Goal: Information Seeking & Learning: Check status

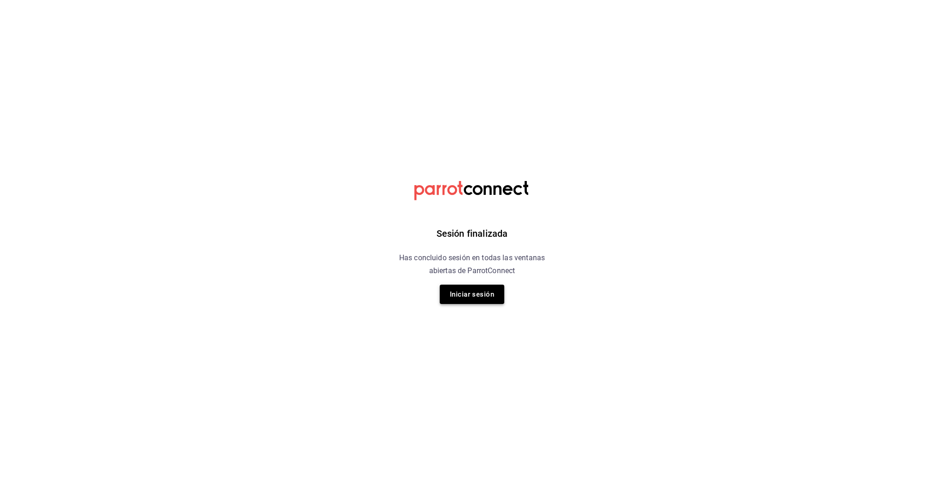
click at [475, 301] on button "Iniciar sesión" at bounding box center [472, 294] width 65 height 19
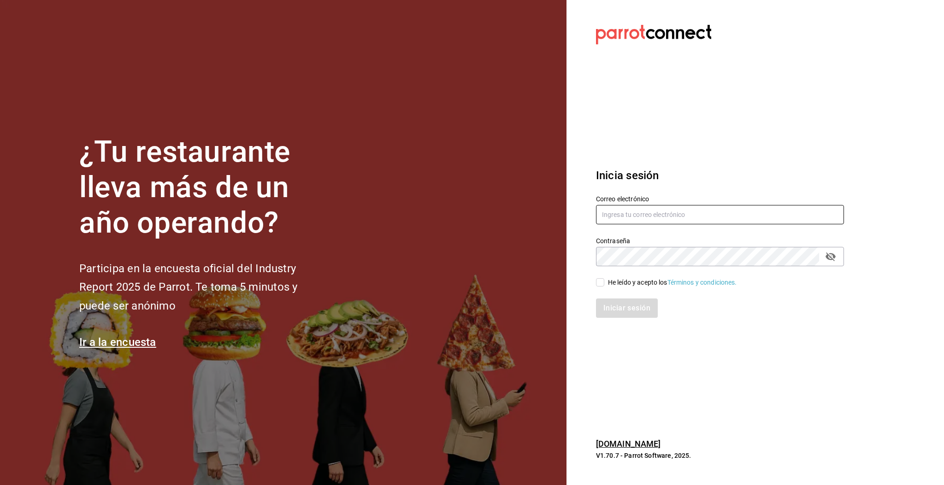
click at [637, 215] on input "text" at bounding box center [720, 214] width 248 height 19
type input "[EMAIL_ADDRESS][DOMAIN_NAME]"
click at [602, 288] on div "Iniciar sesión" at bounding box center [714, 303] width 259 height 30
click at [601, 285] on input "He leído y acepto los Términos y condiciones." at bounding box center [600, 282] width 8 height 8
checkbox input "true"
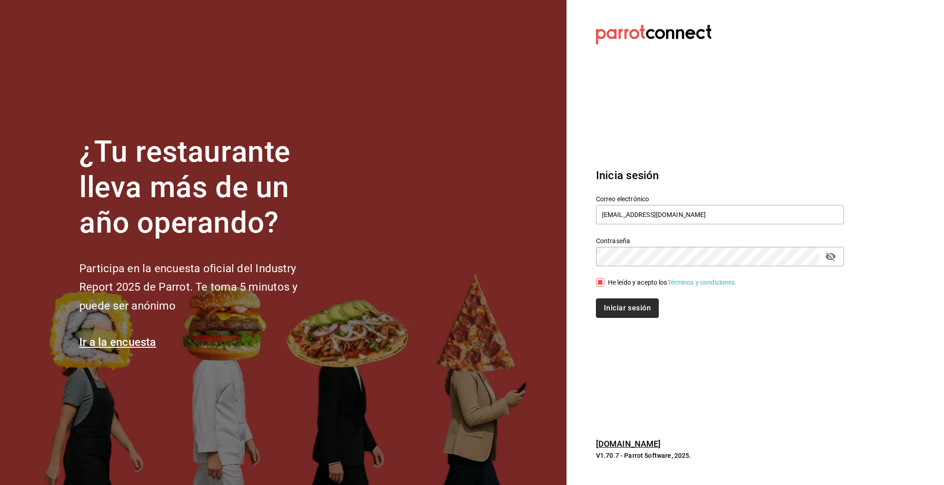
click at [629, 307] on button "Iniciar sesión" at bounding box center [627, 308] width 63 height 19
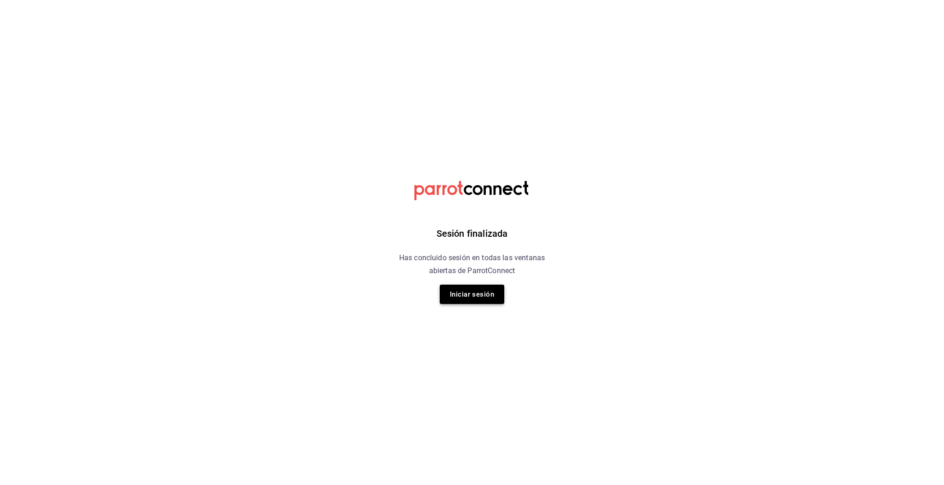
click at [498, 296] on button "Iniciar sesión" at bounding box center [472, 294] width 65 height 19
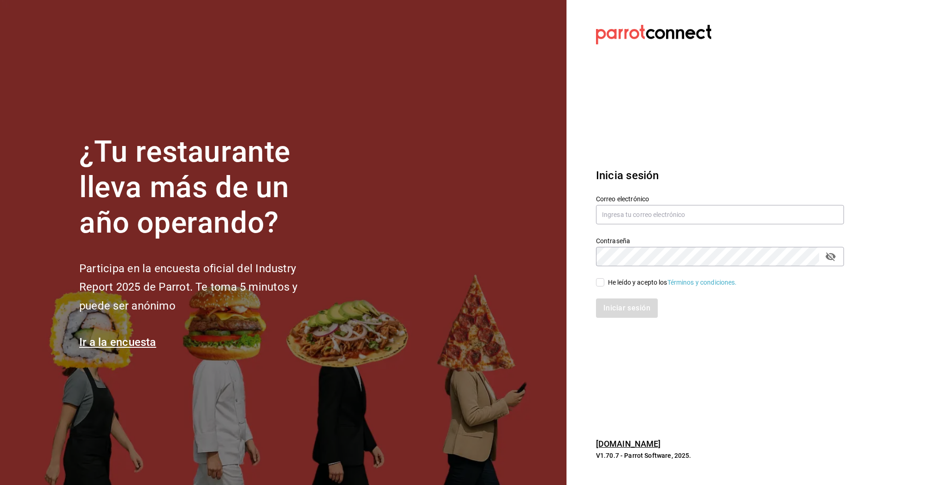
click at [706, 204] on div "Correo electrónico" at bounding box center [720, 210] width 248 height 31
click at [696, 214] on input "text" at bounding box center [720, 214] width 248 height 19
type input "multiuser@pickup.com"
click at [594, 282] on div "He leído y acepto los Términos y condiciones." at bounding box center [714, 276] width 259 height 21
click at [611, 285] on div "He leído y acepto los Términos y condiciones." at bounding box center [672, 283] width 129 height 10
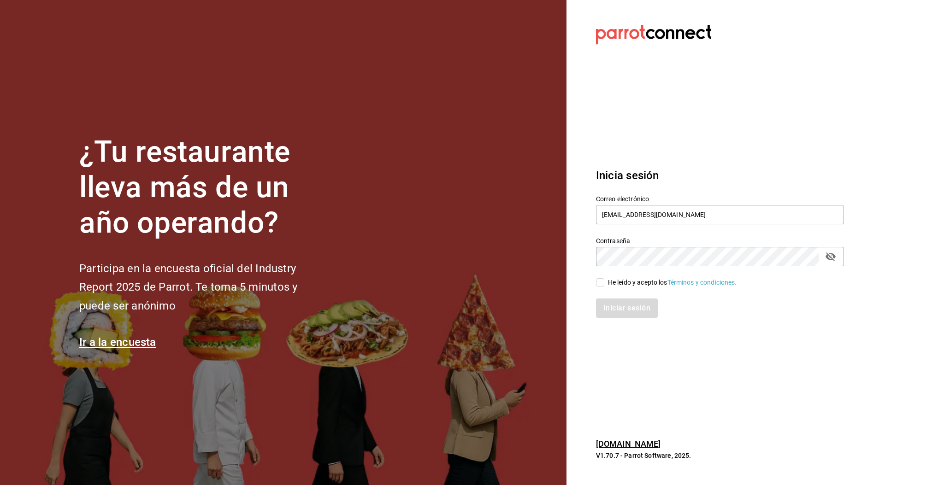
click at [604, 285] on input "He leído y acepto los Términos y condiciones." at bounding box center [600, 282] width 8 height 8
checkbox input "true"
click at [616, 310] on button "Iniciar sesión" at bounding box center [627, 308] width 63 height 19
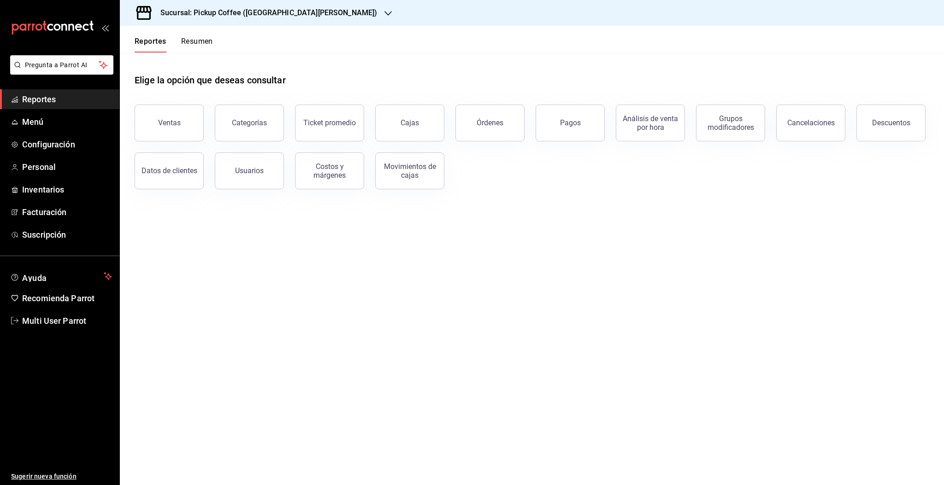
click at [194, 42] on button "Resumen" at bounding box center [197, 45] width 32 height 16
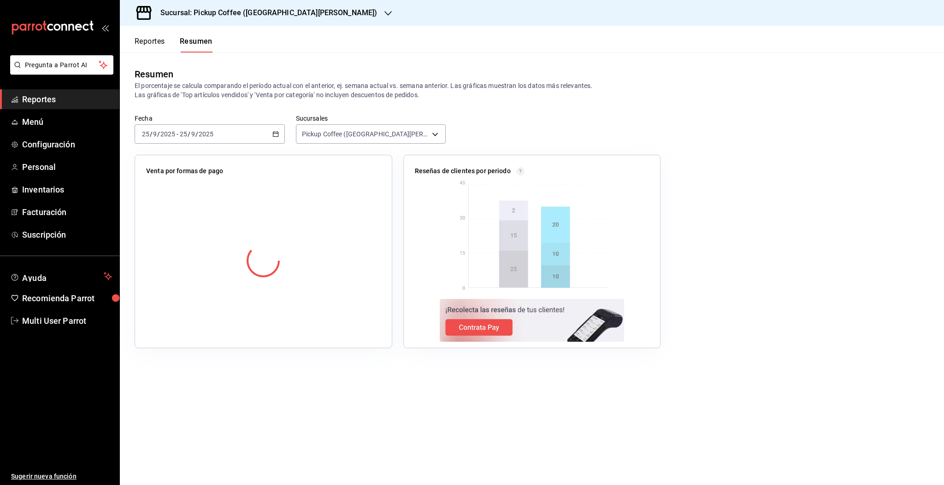
click at [267, 12] on h3 "Sucursal: Pickup Coffee (Las Flores)" at bounding box center [265, 12] width 224 height 11
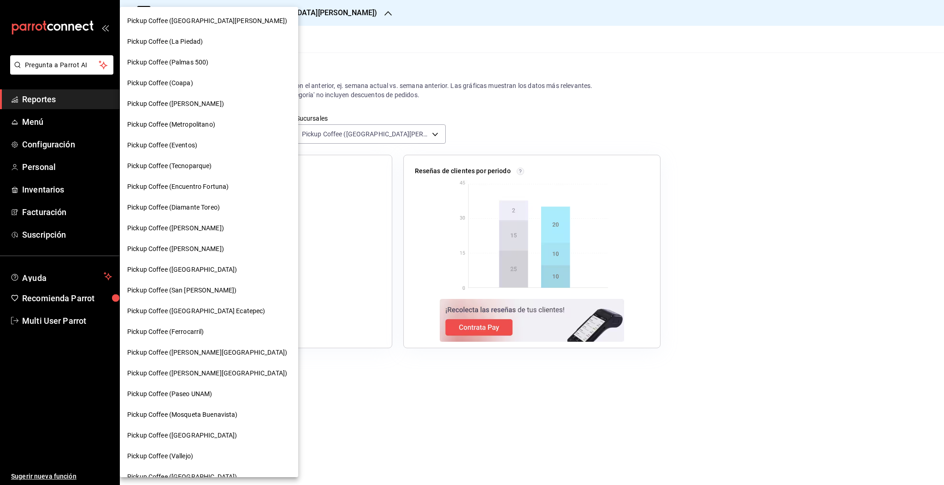
click at [202, 311] on span "Pickup Coffee ([GEOGRAPHIC_DATA] Ecatepec)" at bounding box center [196, 312] width 138 height 10
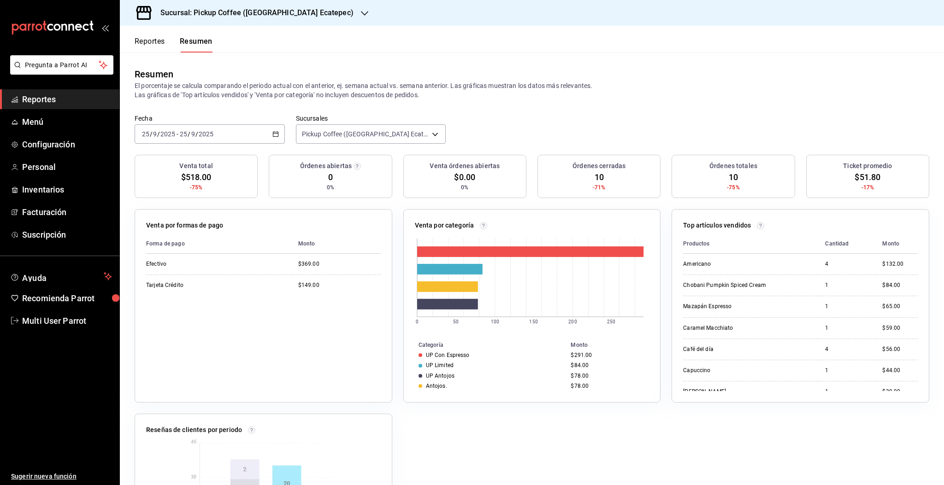
click at [571, 95] on p "El porcentaje se calcula comparando el período actual con el anterior, ej. sema…" at bounding box center [532, 90] width 795 height 18
click at [257, 19] on div "Sucursal: Pickup Coffee (Americas Ecatepec)" at bounding box center [249, 13] width 245 height 26
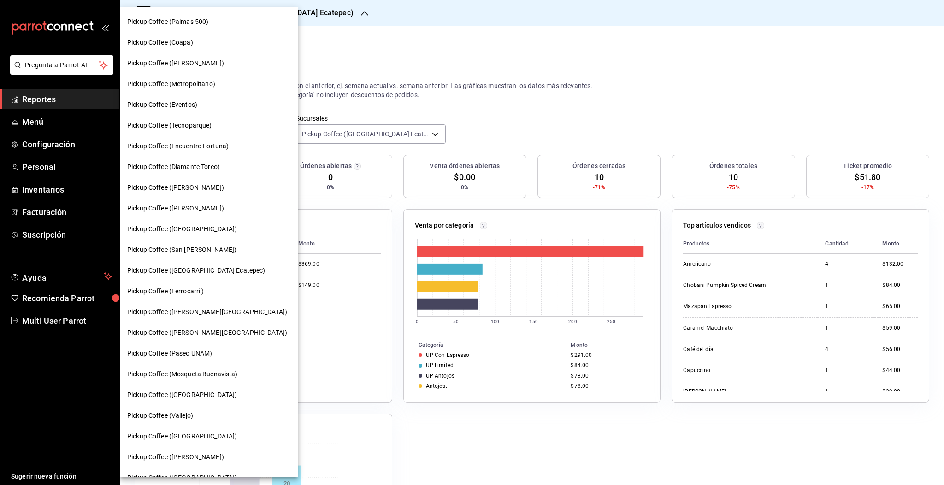
scroll to position [184, 0]
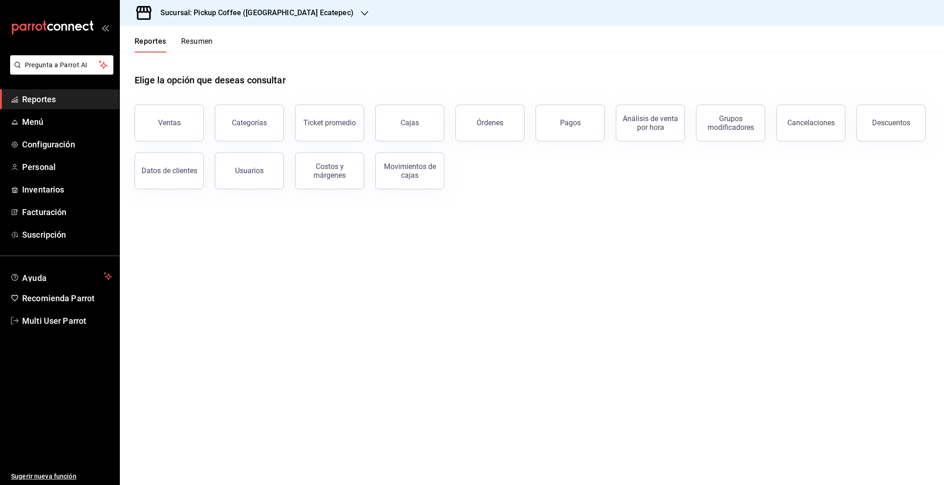
click at [203, 38] on button "Resumen" at bounding box center [197, 45] width 32 height 16
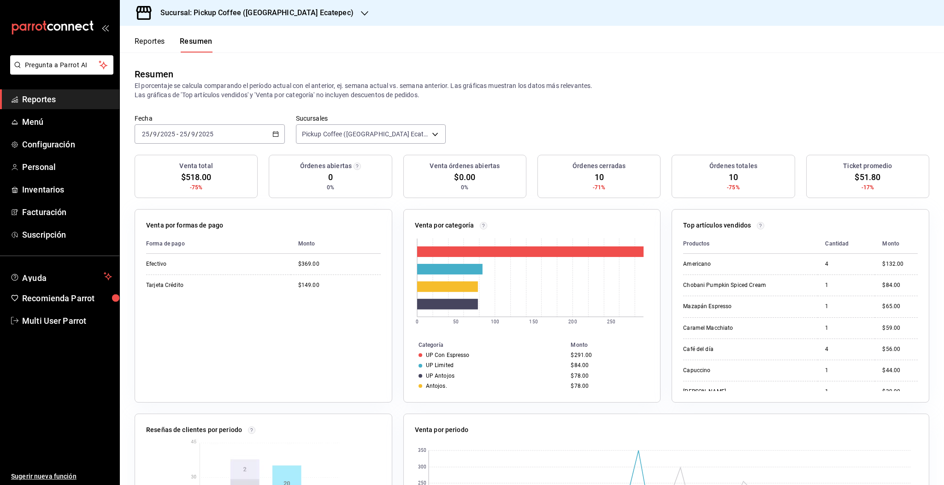
click at [251, 139] on div "2025-09-25 25 / 9 / 2025 - 2025-09-25 25 / 9 / 2025" at bounding box center [210, 133] width 150 height 19
click at [184, 267] on span "Rango de fechas" at bounding box center [177, 266] width 71 height 10
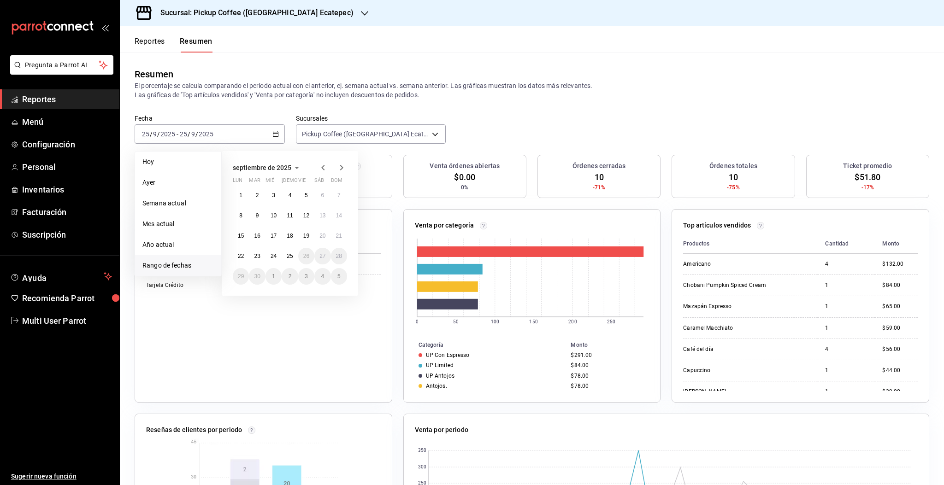
click at [589, 98] on p "El porcentaje se calcula comparando el período actual con el anterior, ej. sema…" at bounding box center [532, 90] width 795 height 18
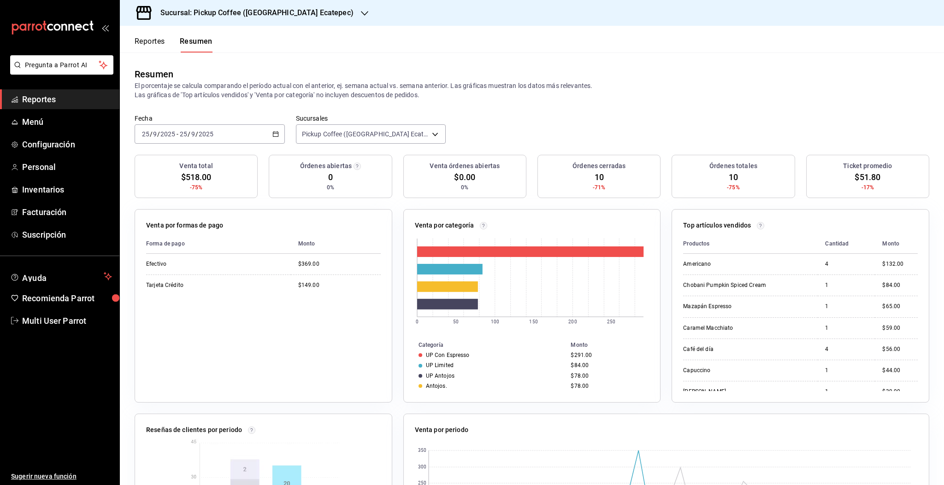
click at [310, 14] on h3 "Sucursal: Pickup Coffee (Americas Ecatepec)" at bounding box center [253, 12] width 201 height 11
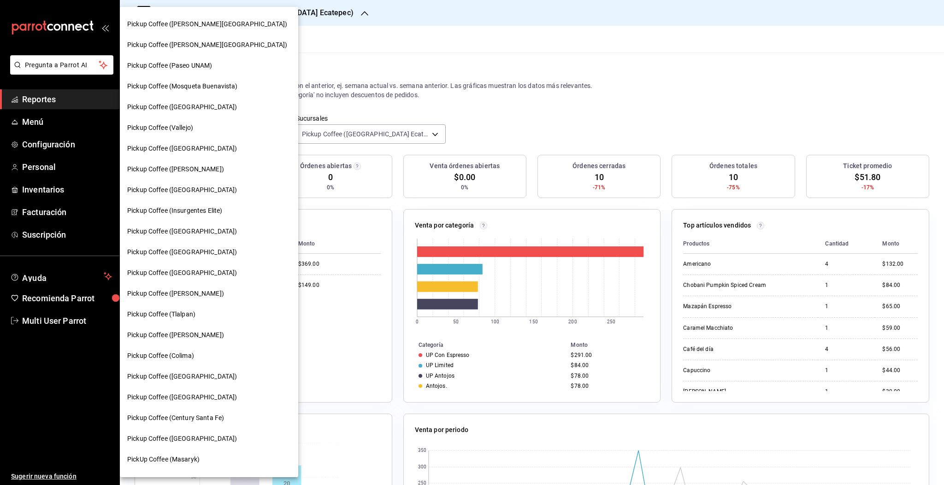
scroll to position [369, 0]
click at [172, 127] on span "Pickup Coffee (Homero)" at bounding box center [175, 129] width 97 height 10
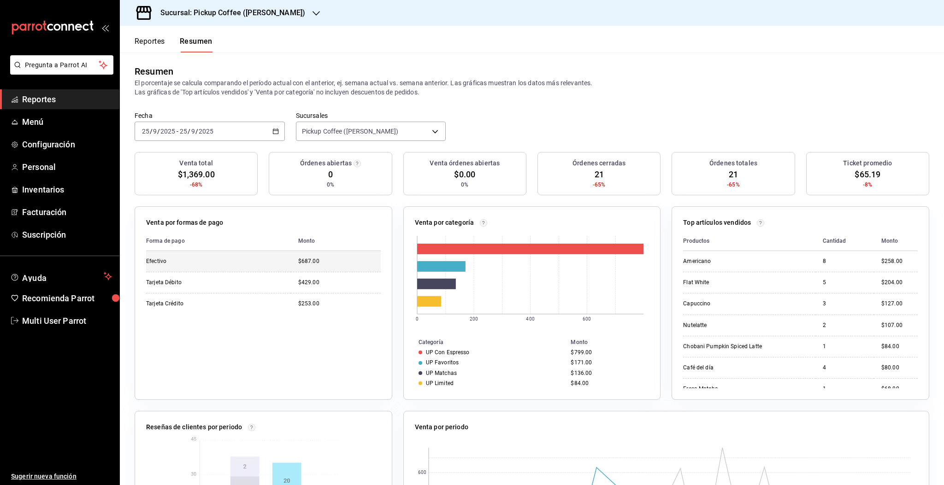
scroll to position [0, 0]
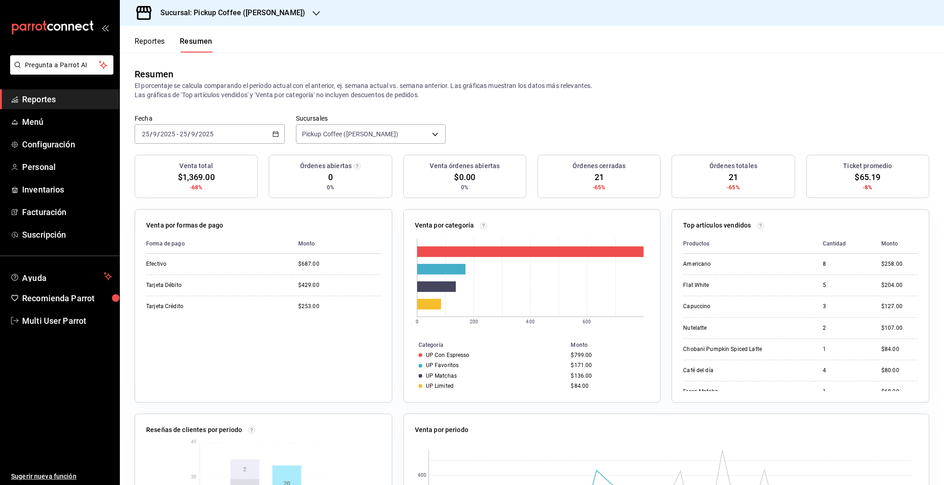
click at [628, 104] on div "Resumen El porcentaje se calcula comparando el período actual con el anterior, …" at bounding box center [532, 84] width 824 height 62
